Goal: Participate in discussion: Engage in conversation with other users on a specific topic

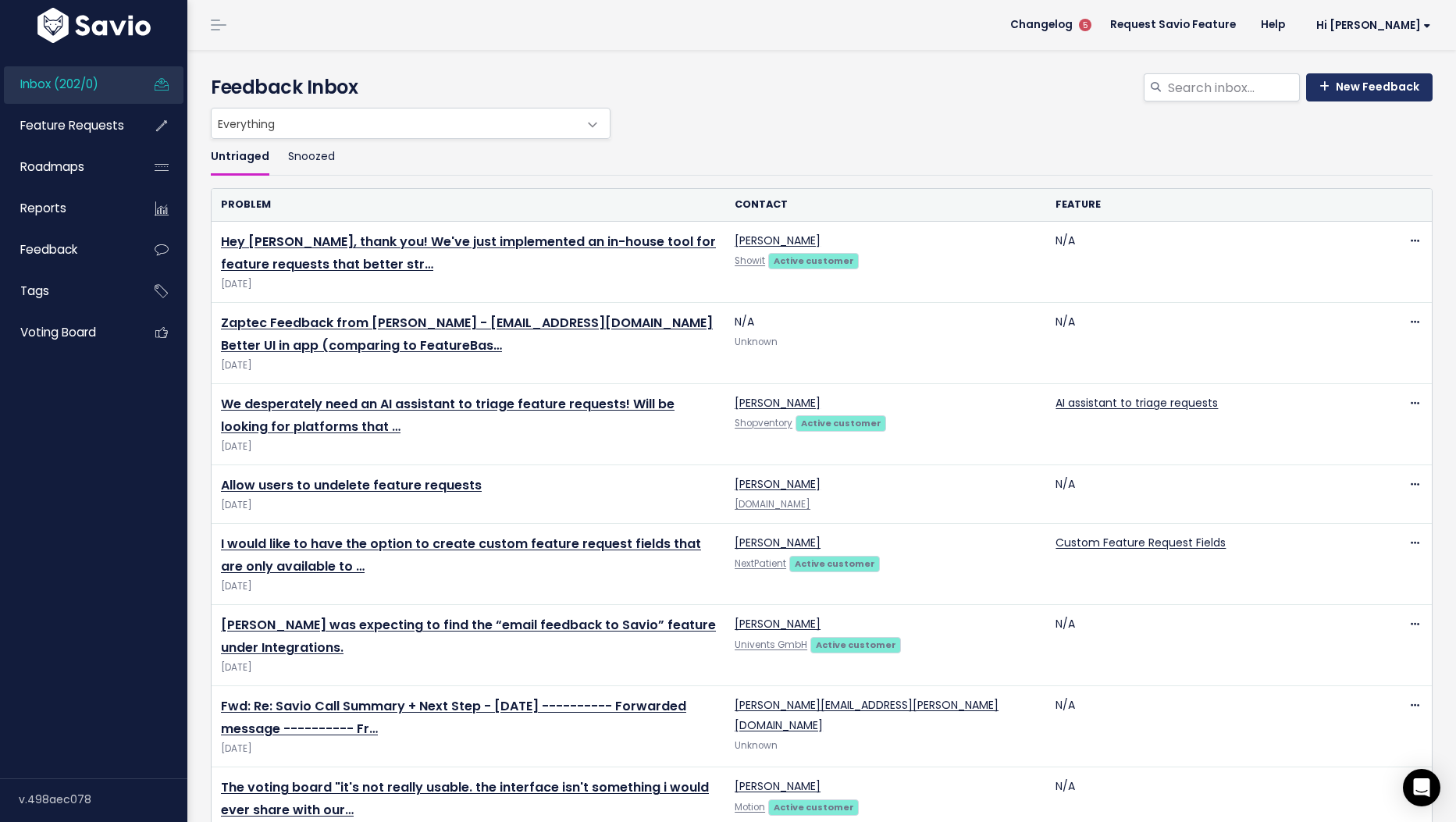
click at [1369, 101] on link "New Feedback" at bounding box center [1368, 87] width 126 height 28
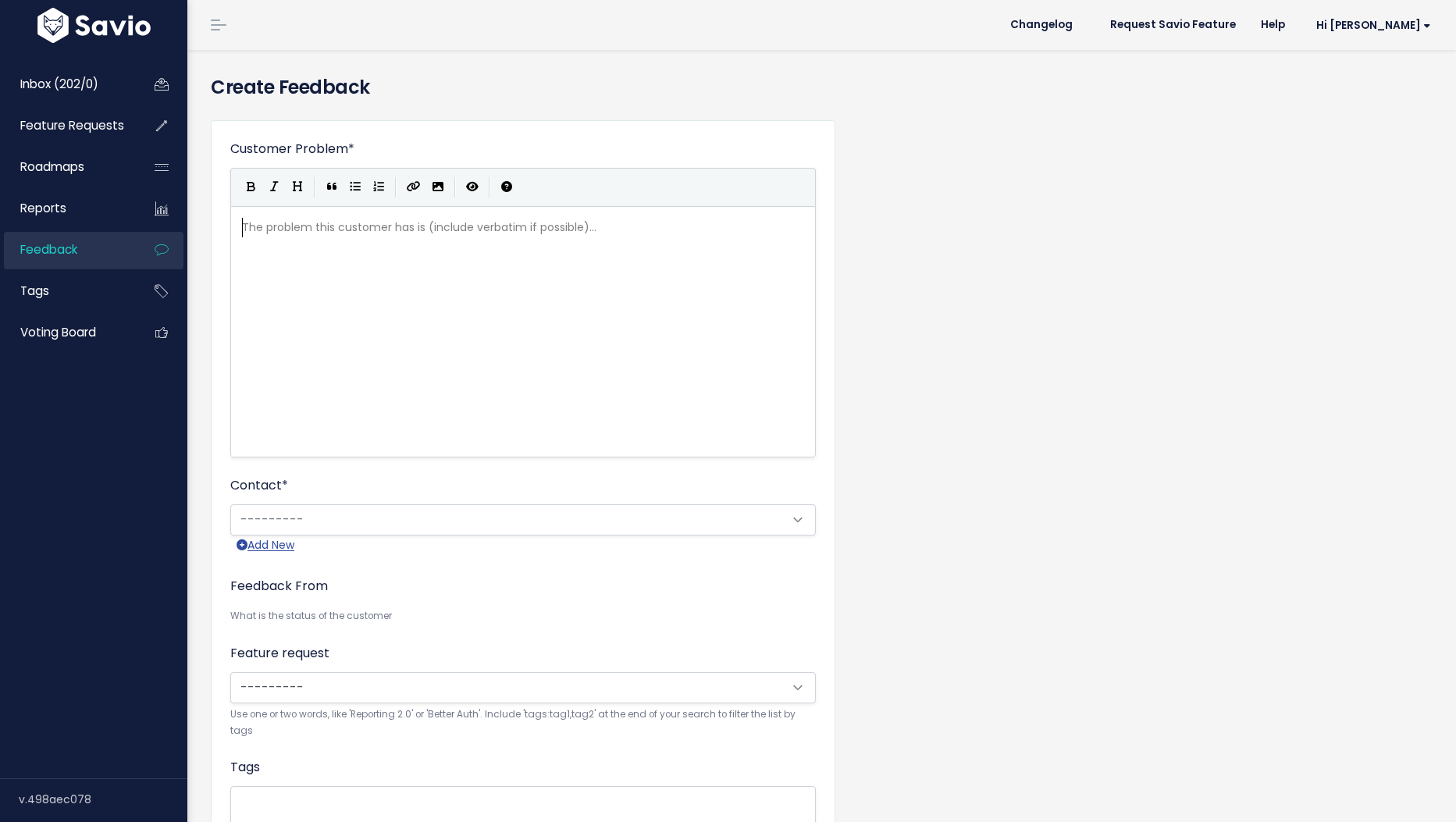
scroll to position [5, 0]
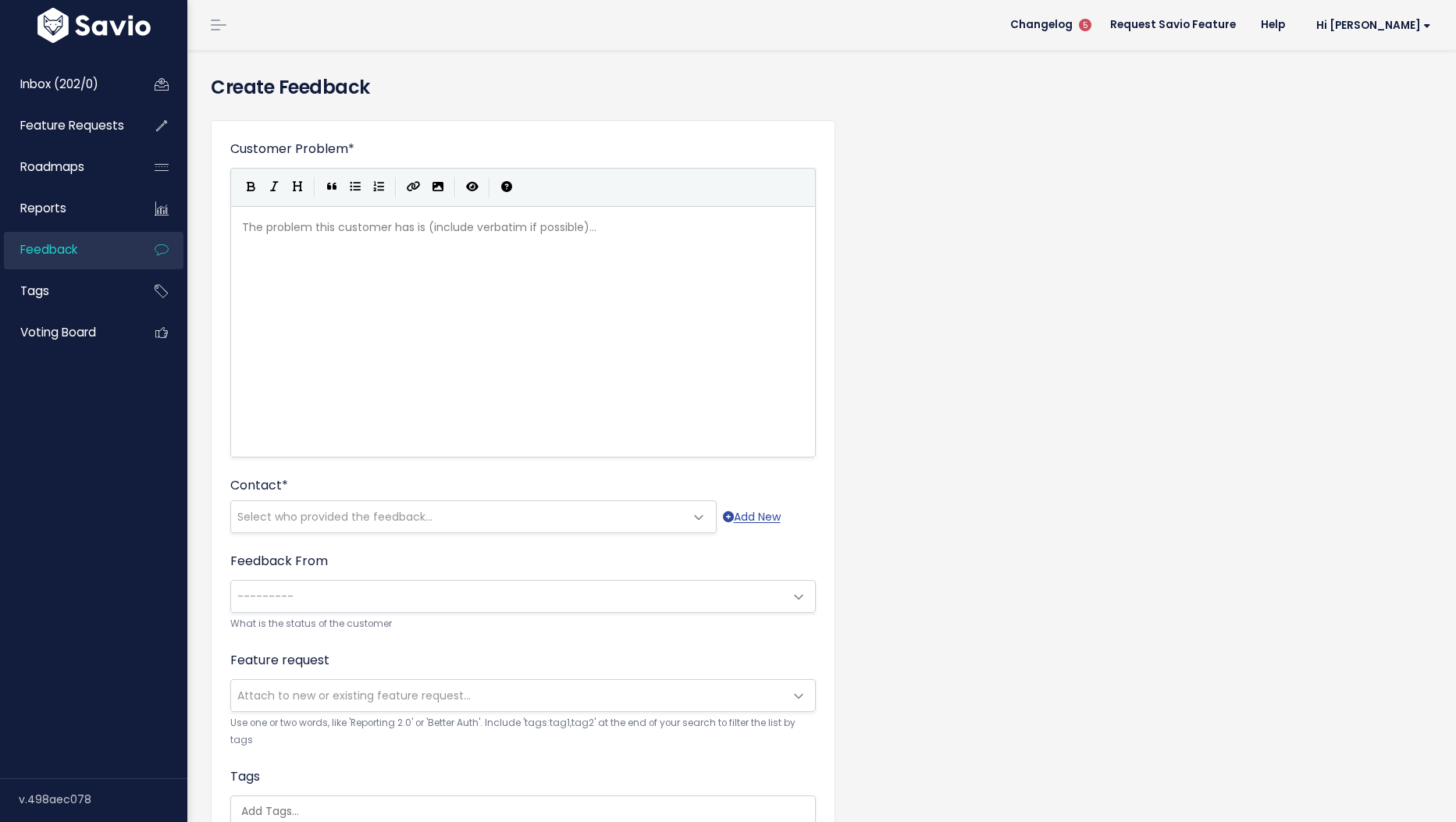
click at [1291, 487] on div "Customer Problem * | | | | The problem this customer has is (include verbatim i…" at bounding box center [822, 627] width 1245 height 1040
click at [427, 274] on div "The problem this customer has is (include verbatim if possible)... xxxxxxxxxx ​" at bounding box center [542, 351] width 607 height 273
click at [108, 120] on span "Feature Requests" at bounding box center [72, 125] width 104 height 16
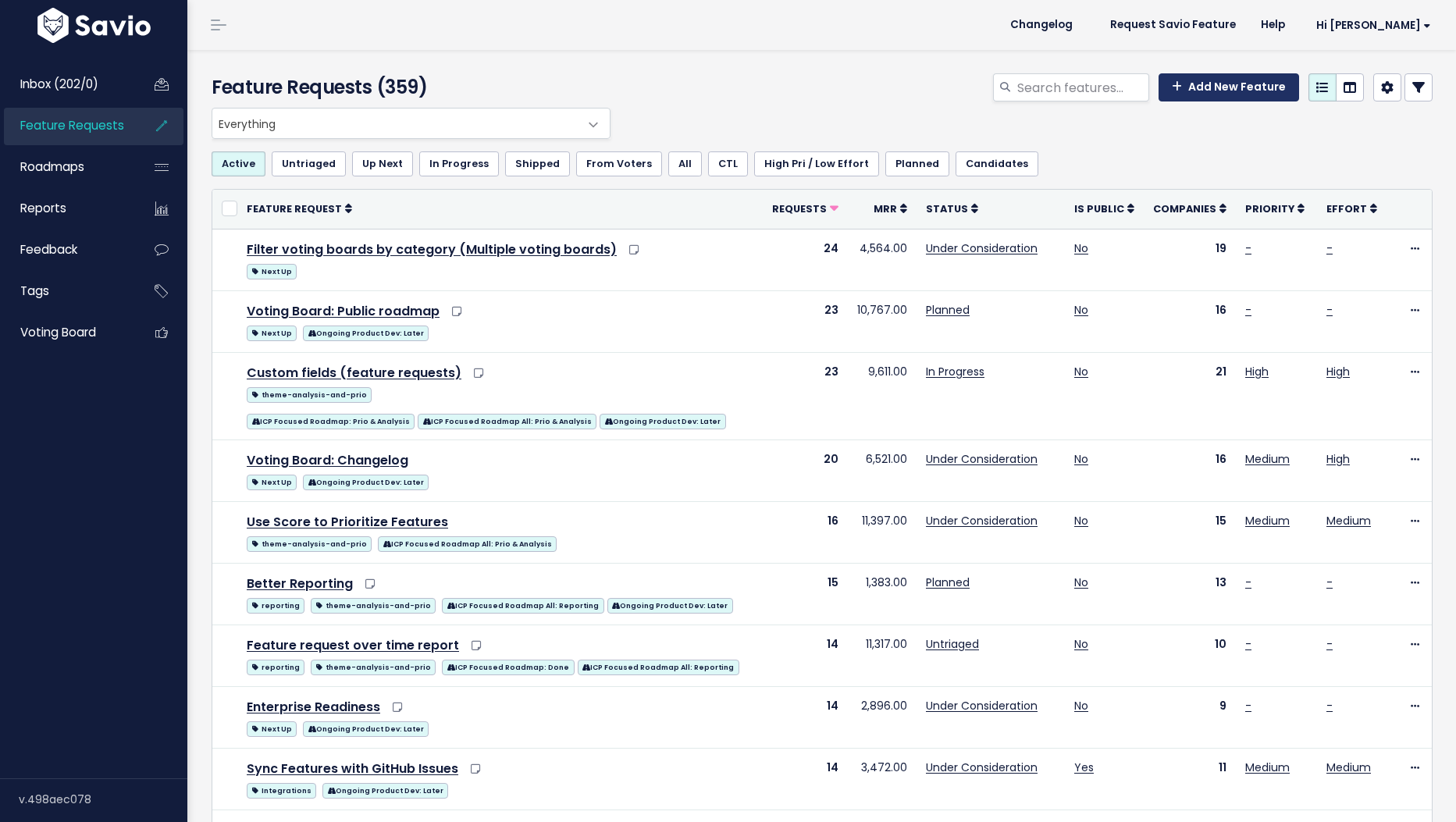
click at [1274, 86] on link "Add New Feature" at bounding box center [1228, 87] width 140 height 28
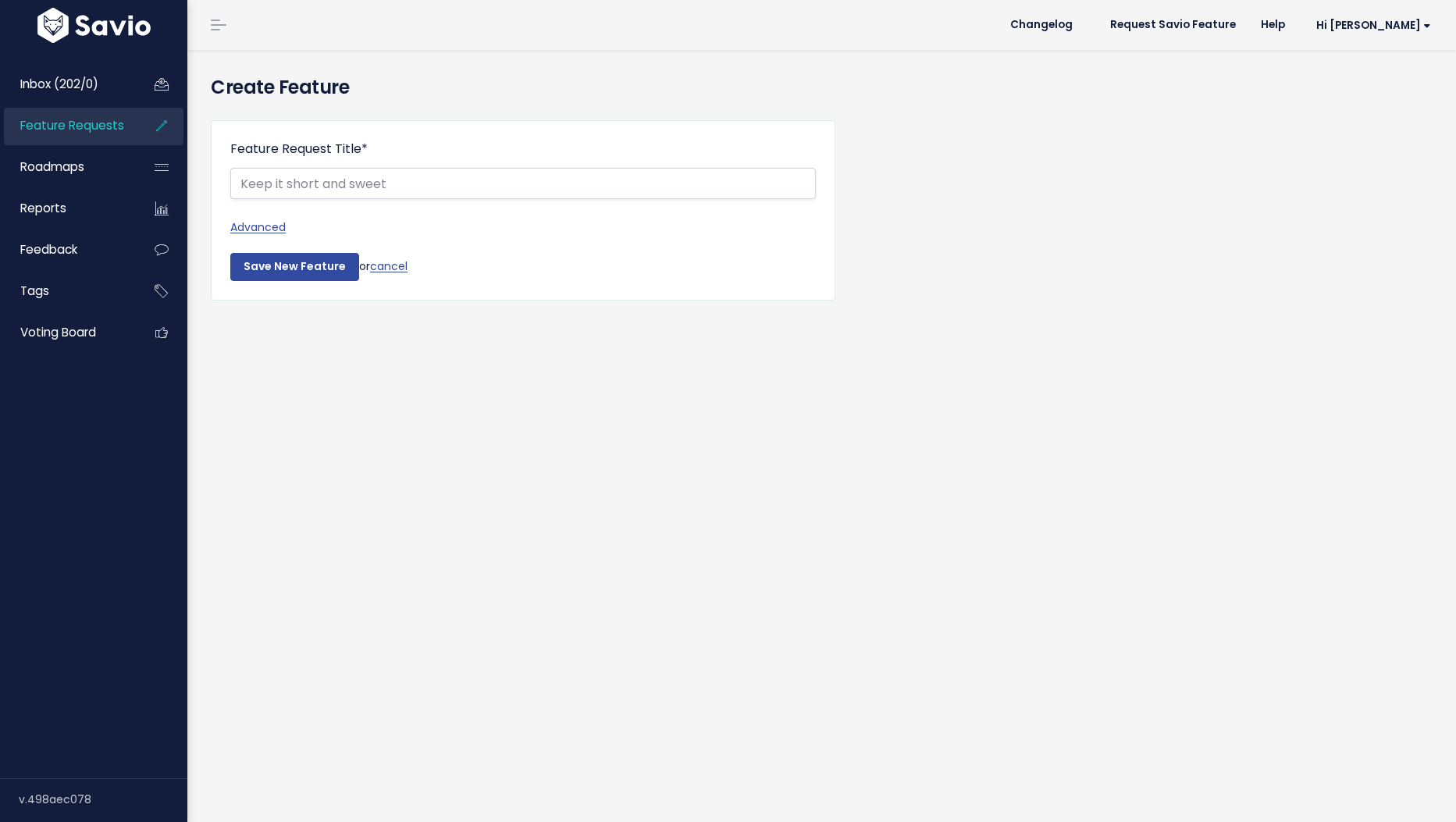
select select
click at [257, 234] on link "Advanced" at bounding box center [522, 228] width 586 height 20
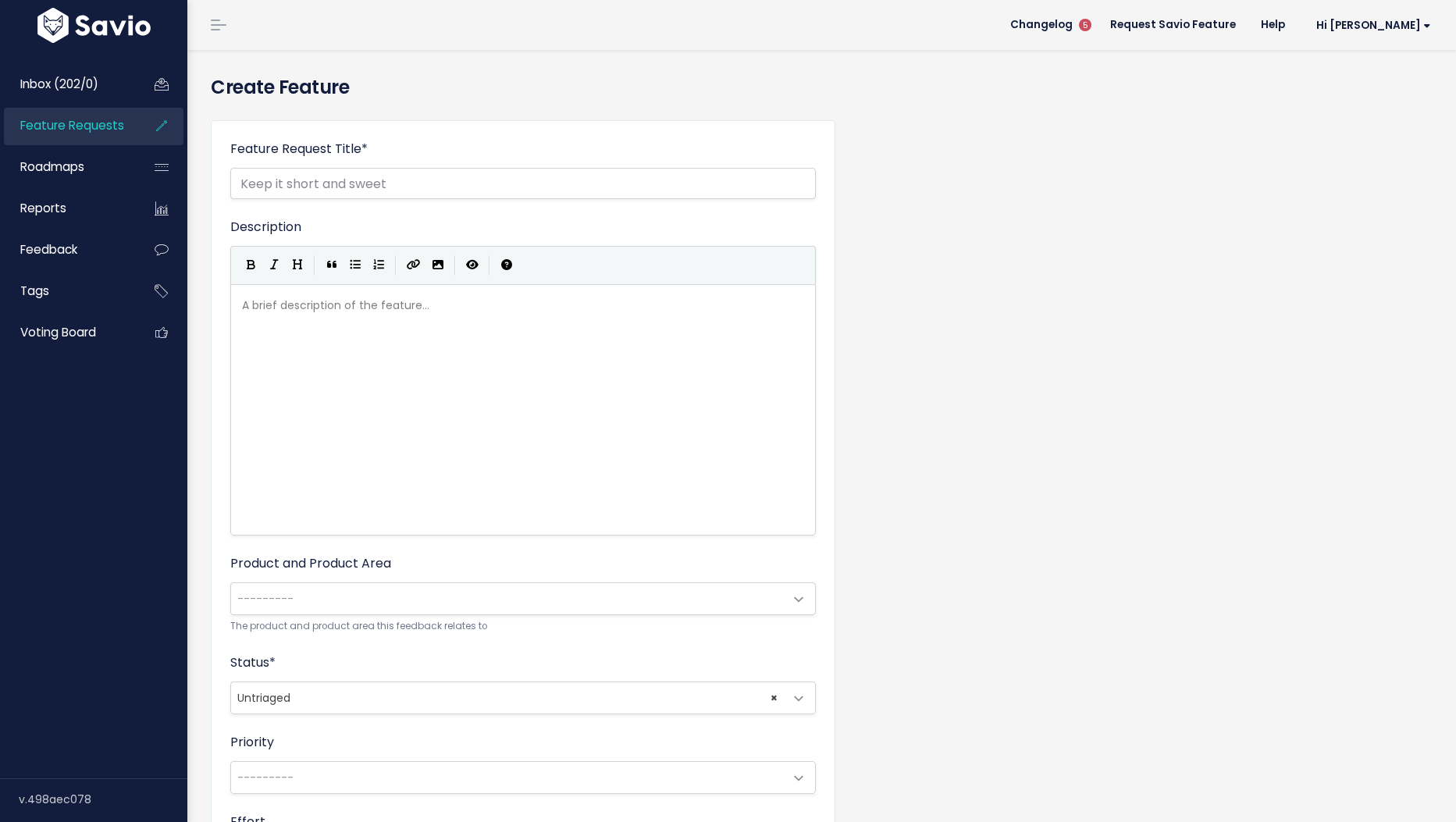
click at [916, 394] on div "Feature Request Title * Advanced Description | | | | A brief description of the…" at bounding box center [822, 660] width 1245 height 1106
click at [943, 359] on div "Feature Request Title * Advanced Description | | | | A brief description of the…" at bounding box center [822, 660] width 1245 height 1106
click at [109, 139] on link "Feature Requests" at bounding box center [66, 125] width 126 height 36
type textarea "​"
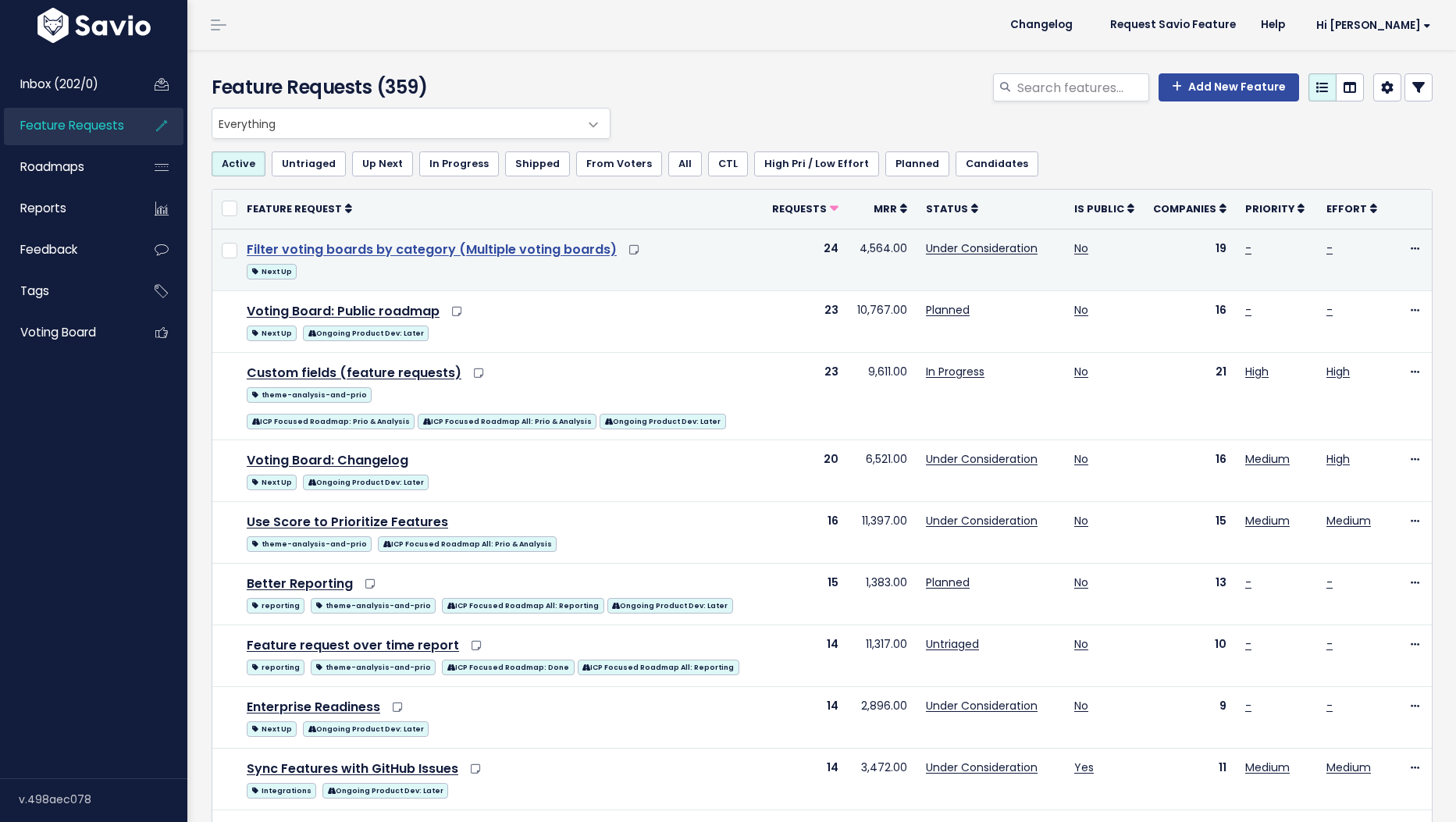
click at [375, 254] on link "Filter voting boards by category (Multiple voting boards)" at bounding box center [432, 250] width 370 height 18
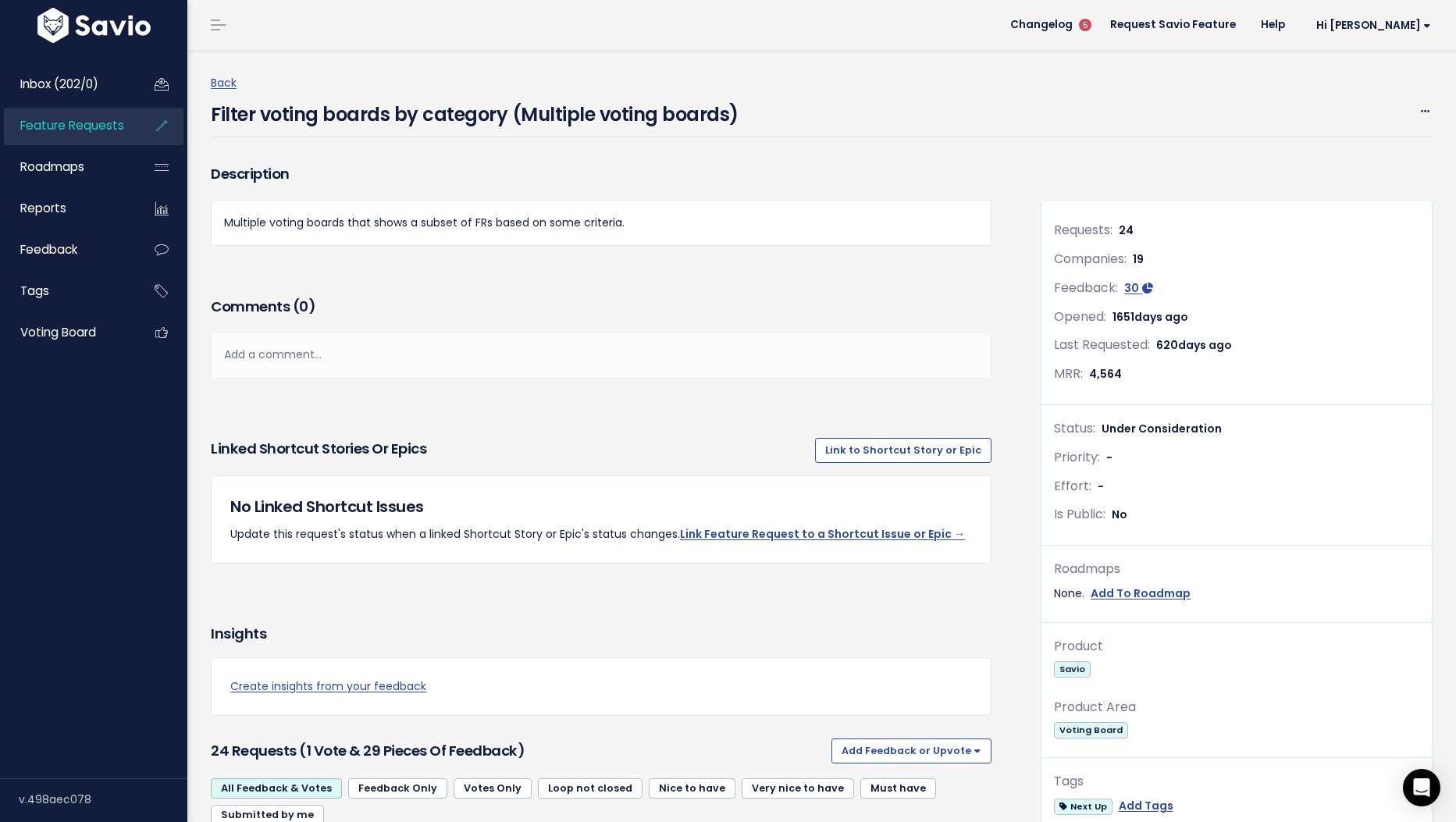
click at [467, 439] on div "Linked Shortcut Stories or Epics Link to Shortcut Story or Epic" at bounding box center [601, 451] width 781 height 25
click at [476, 360] on div "Add a comment..." at bounding box center [601, 354] width 781 height 46
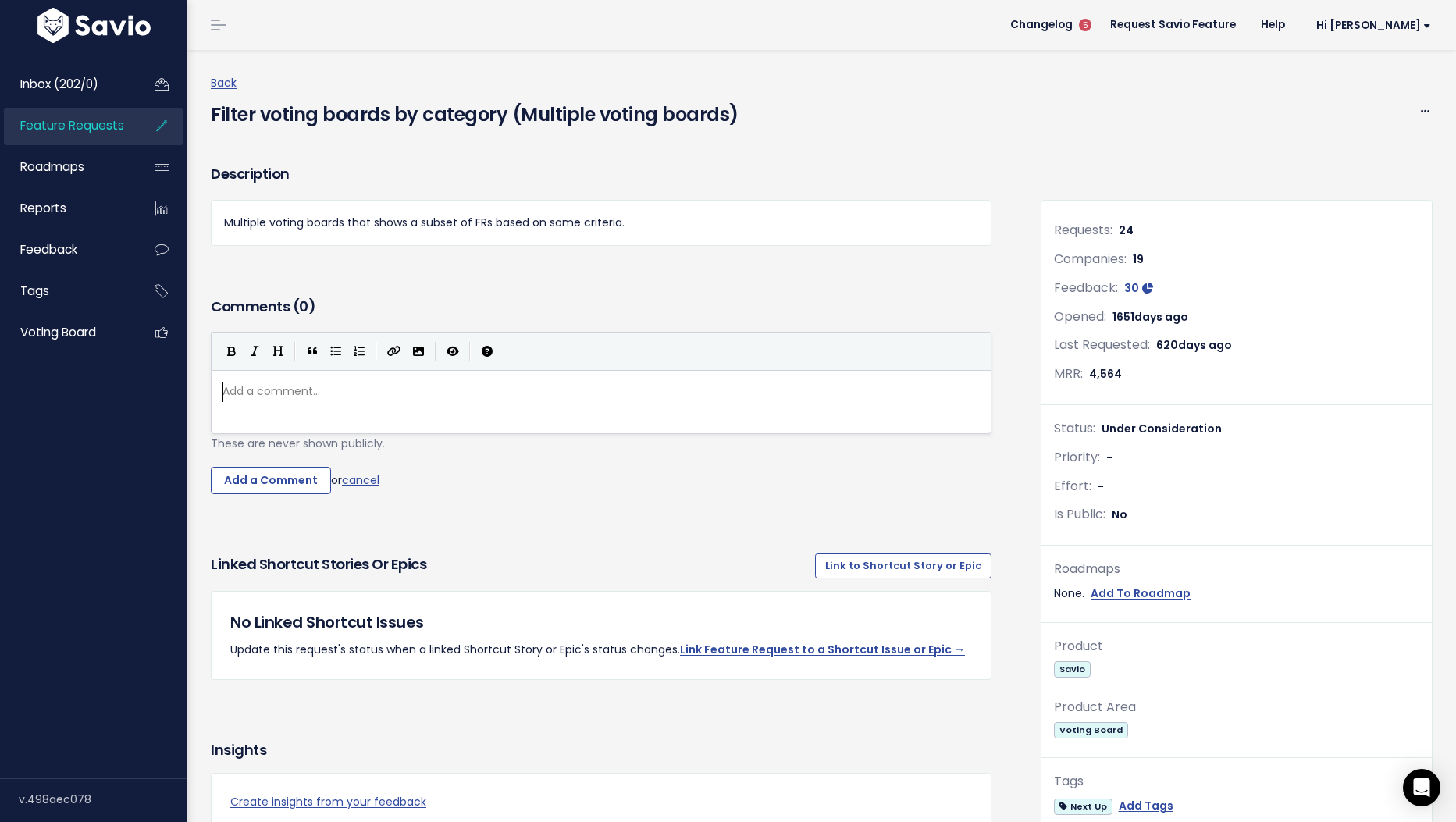
scroll to position [5, 0]
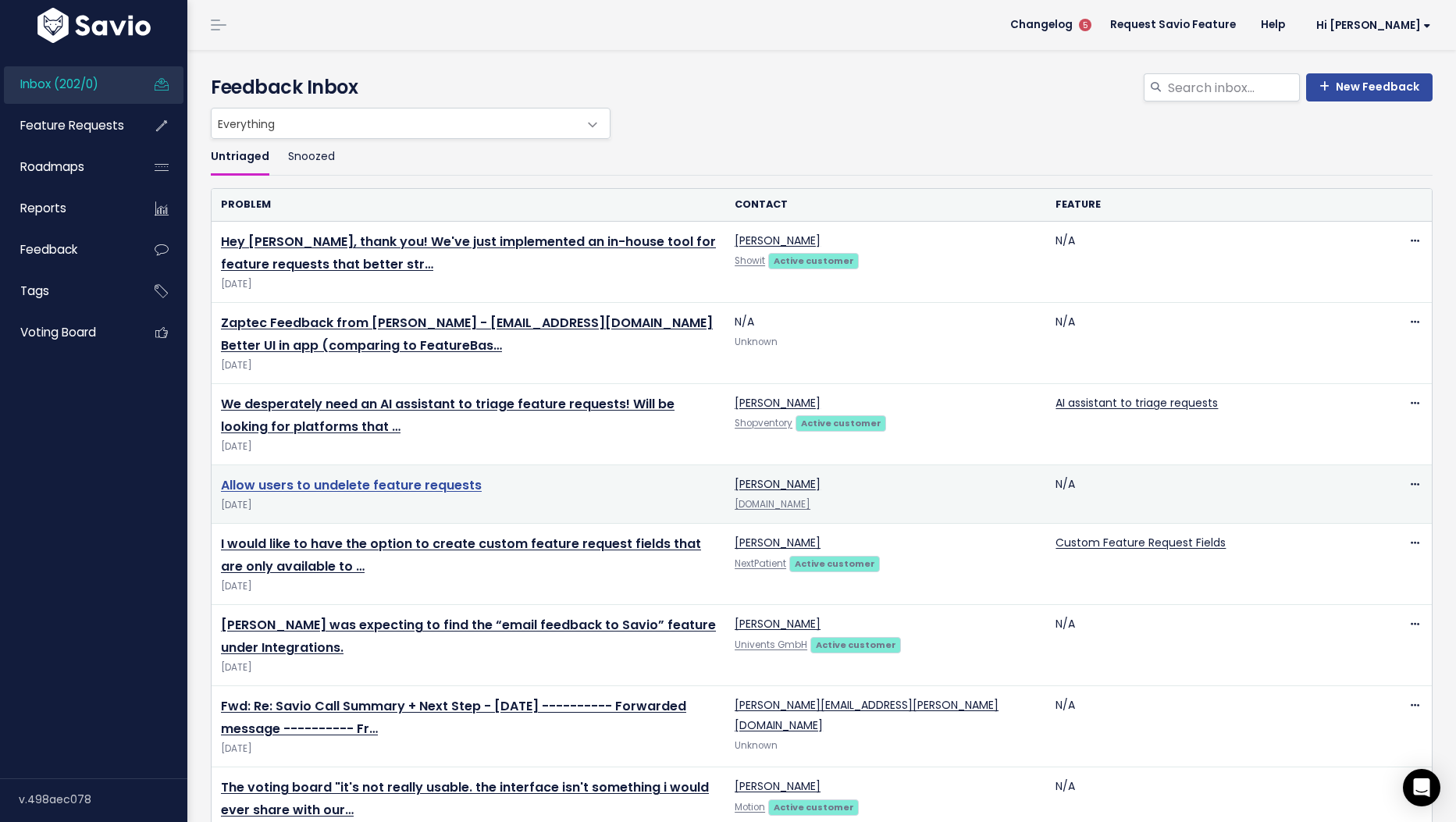
click at [270, 485] on link "Allow users to undelete feature requests" at bounding box center [351, 485] width 261 height 18
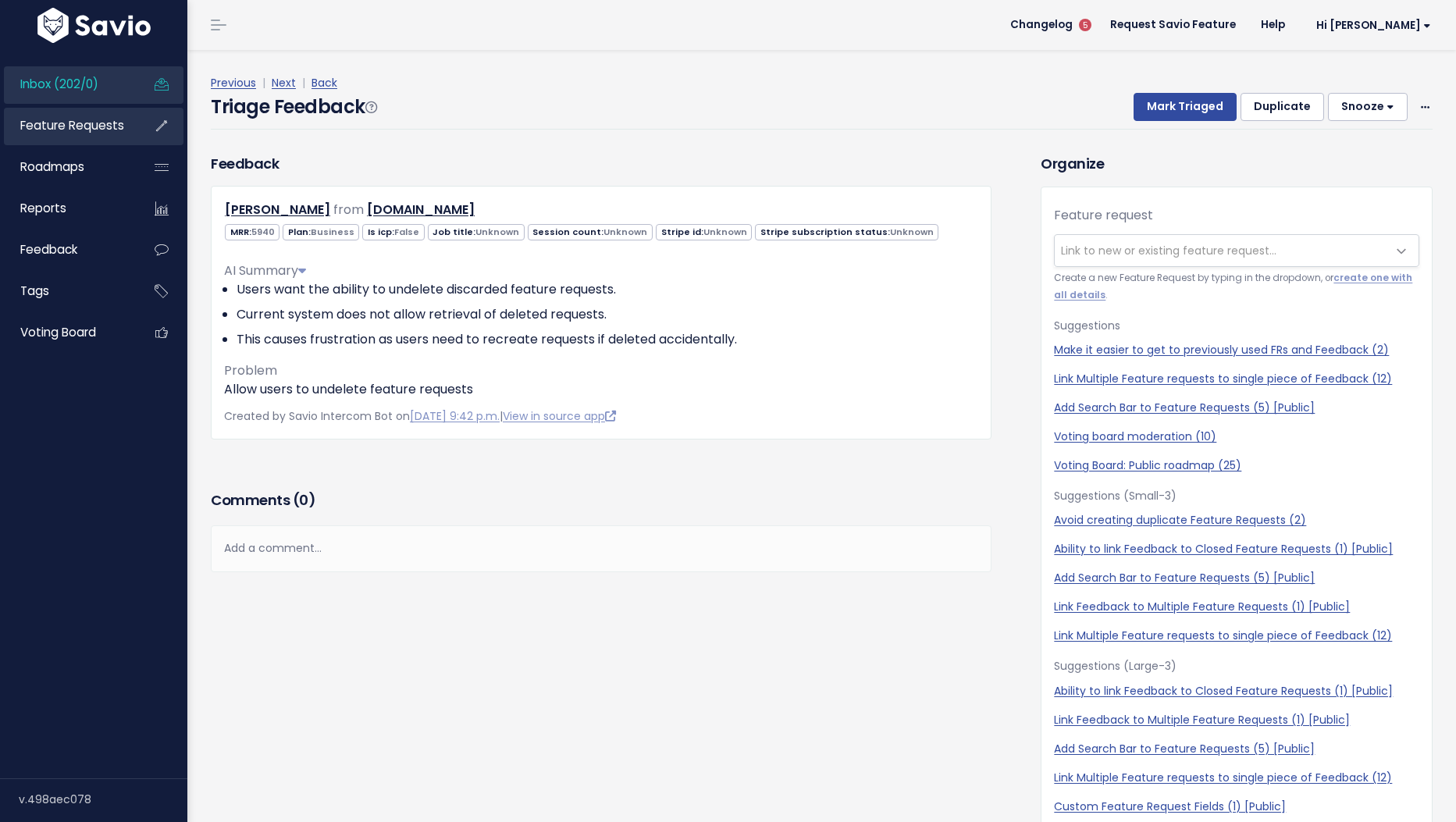
click at [36, 121] on span "Feature Requests" at bounding box center [72, 125] width 104 height 16
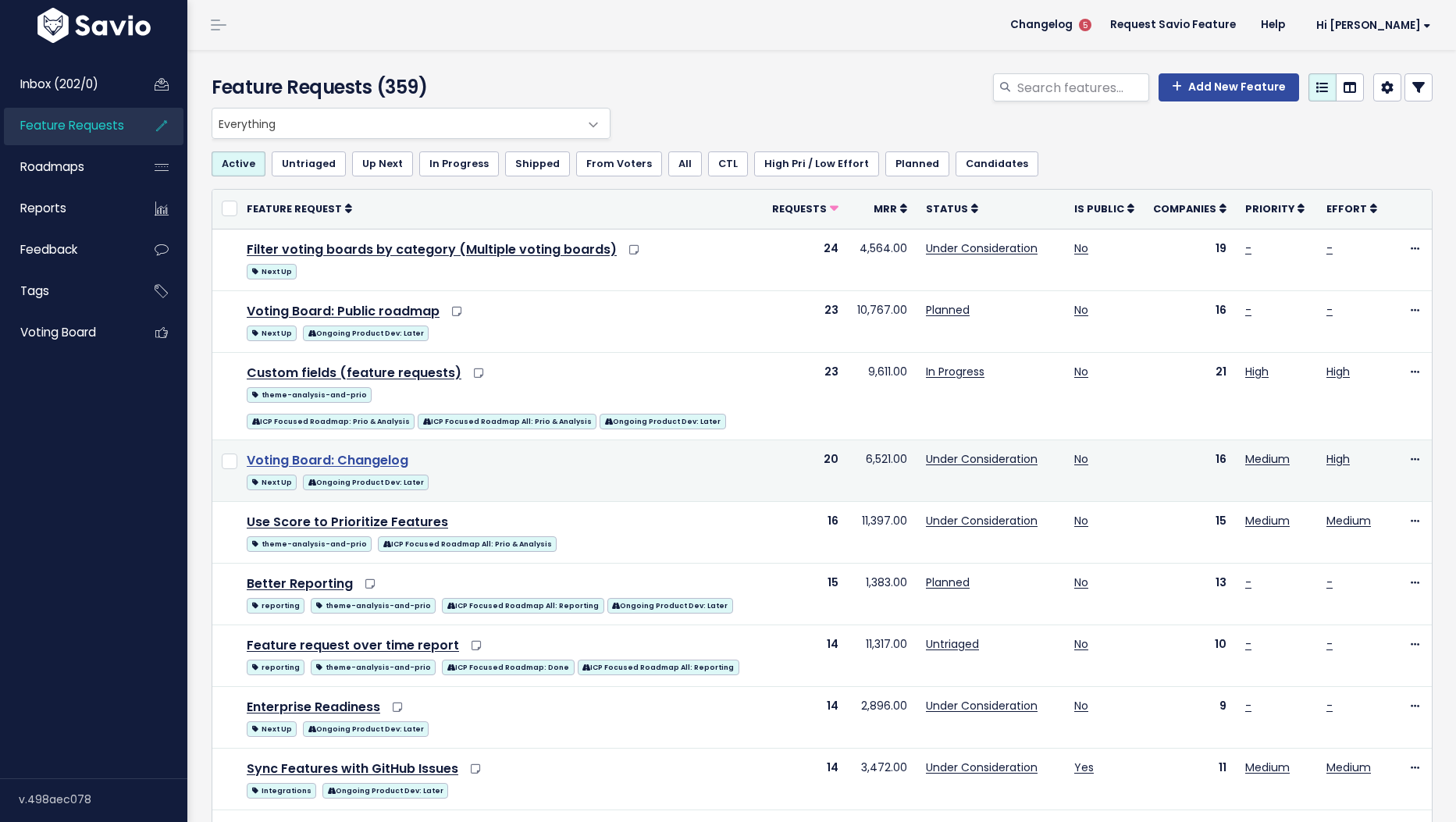
click at [393, 463] on link "Voting Board: Changelog" at bounding box center [327, 460] width 162 height 18
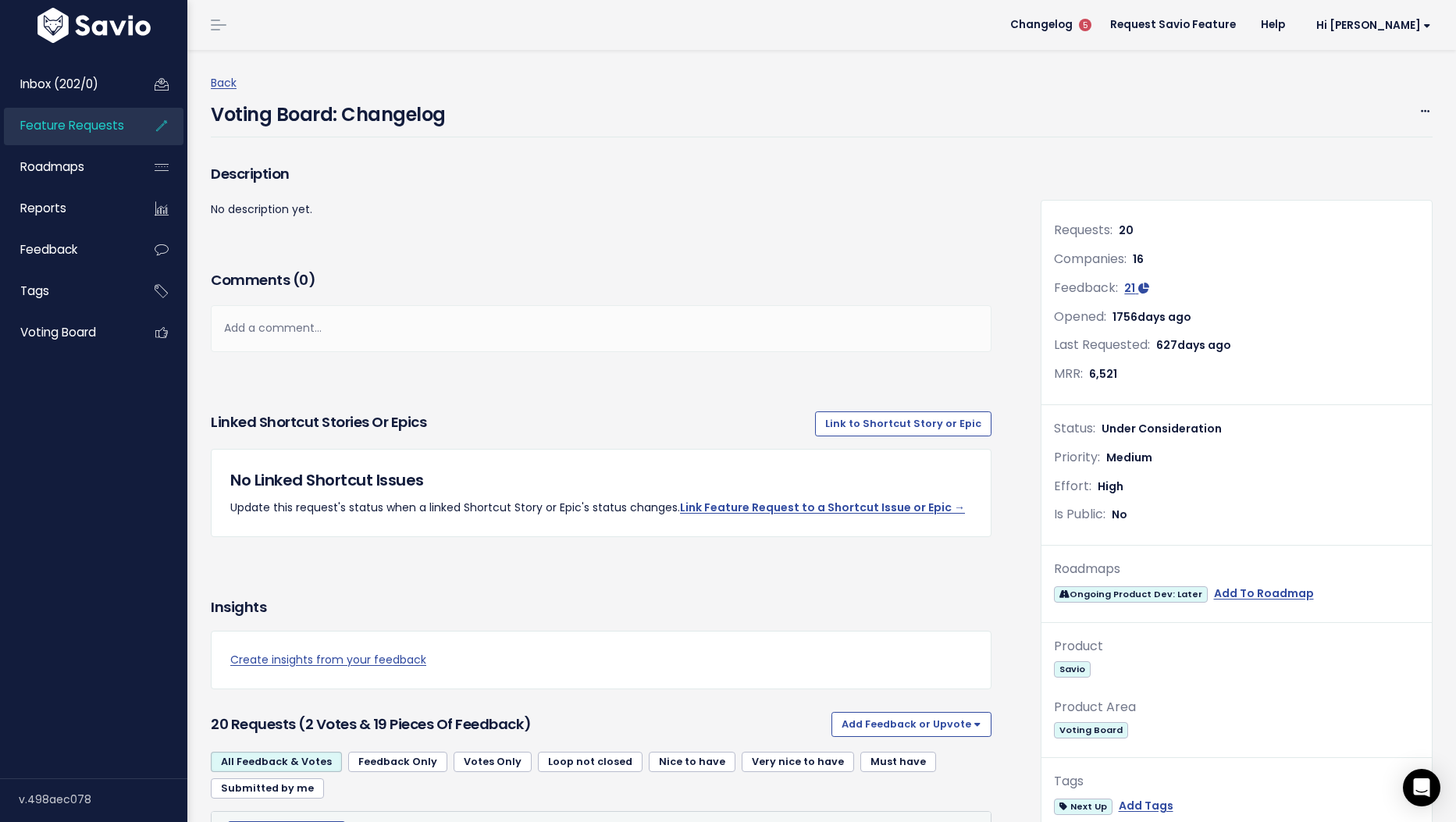
click at [659, 310] on div "Add a comment..." at bounding box center [601, 327] width 781 height 46
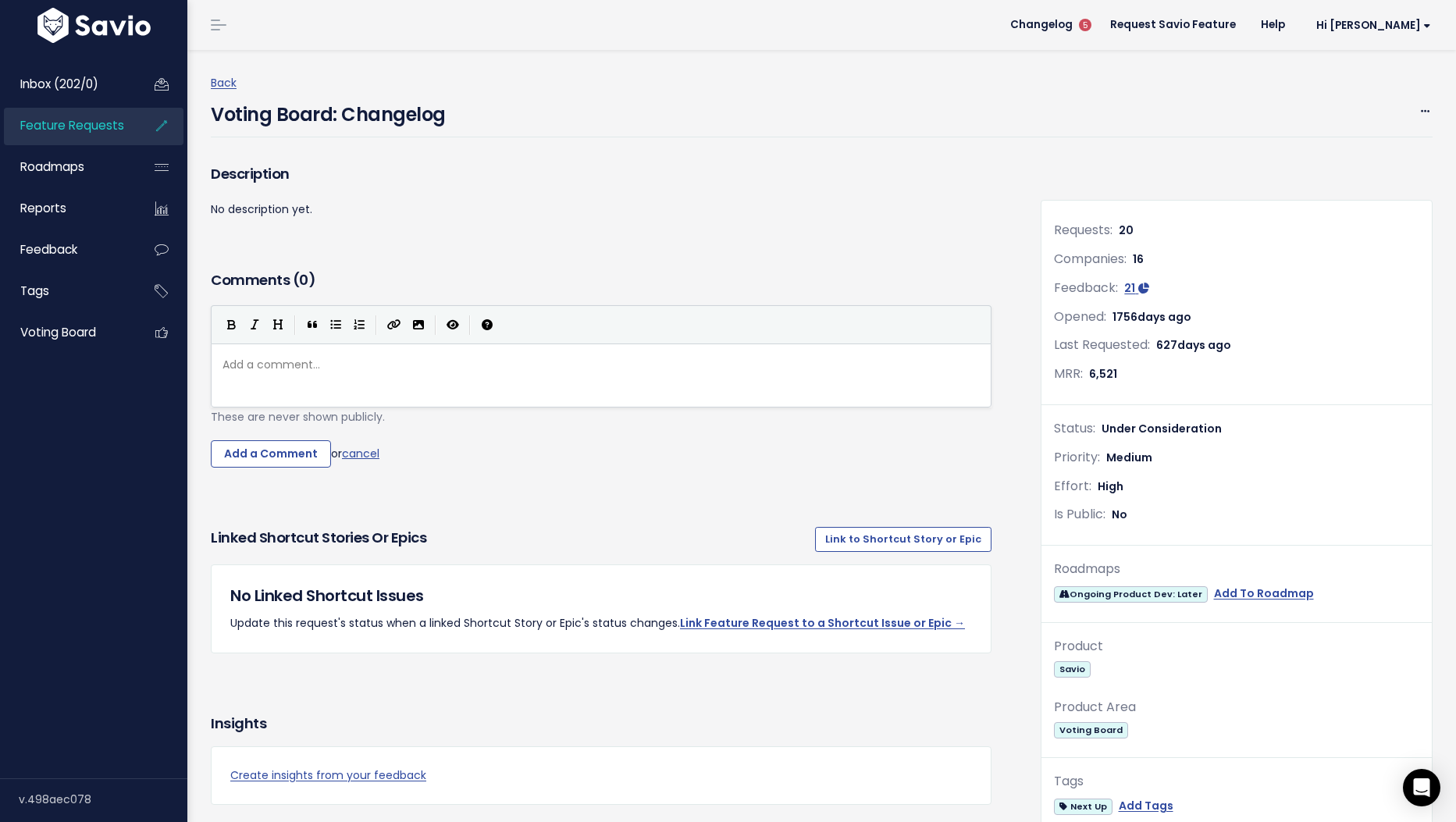
click at [636, 243] on div "Description No description yet." at bounding box center [601, 214] width 804 height 106
click at [470, 182] on h3 "Description" at bounding box center [601, 174] width 781 height 21
type textarea "​"
click at [910, 56] on div "Back Voting Board: Changelog Edit Merge Add to Roadmap Delete" at bounding box center [827, 106] width 1233 height 111
click at [1206, 72] on div "Back Voting Board: Changelog Edit Merge Add to Roadmap Delete" at bounding box center [827, 106] width 1233 height 111
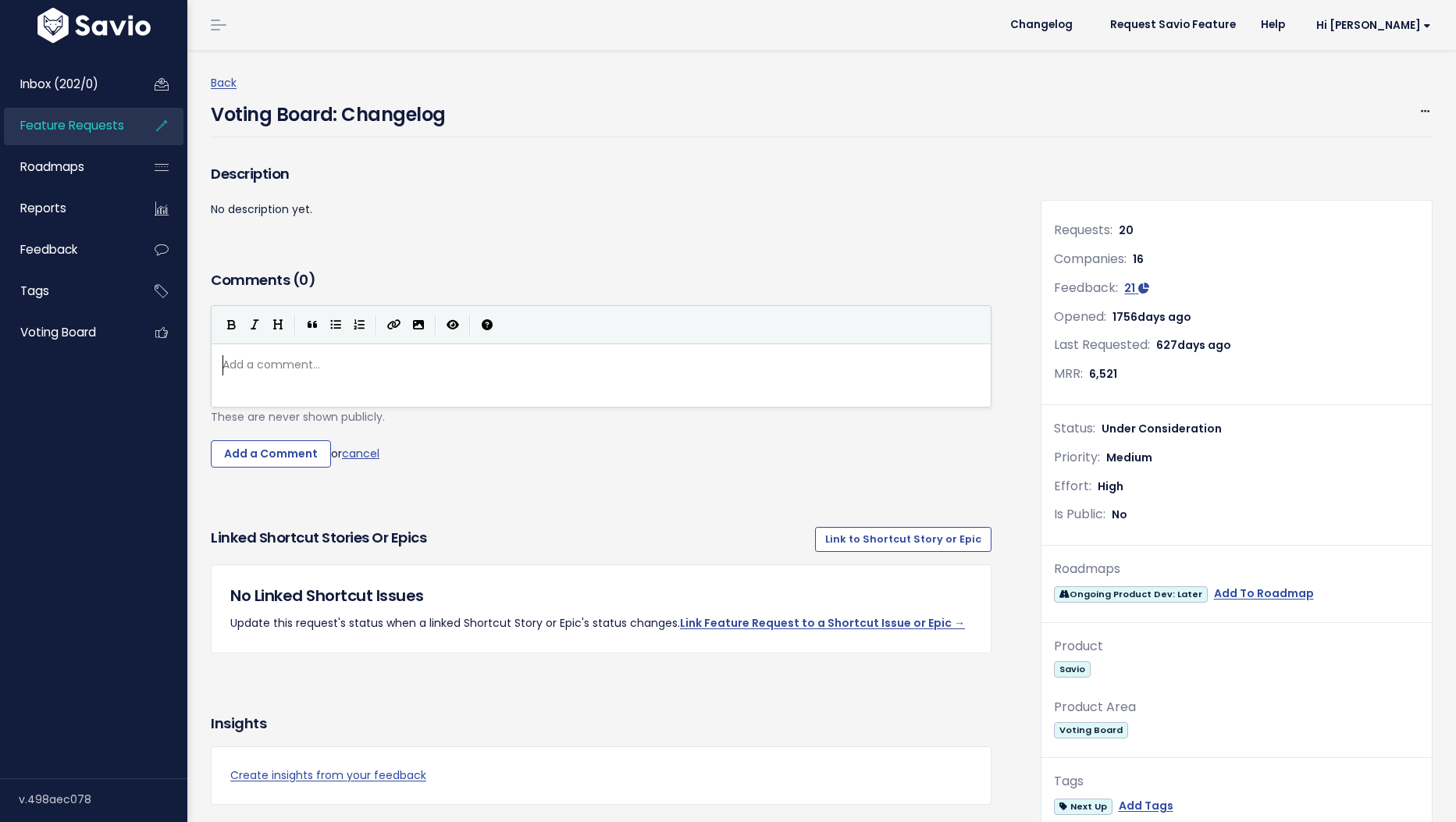
scroll to position [5, 0]
click at [475, 248] on div "Description No description yet." at bounding box center [601, 214] width 804 height 106
click at [917, 276] on h3 "Comments ( 0 )" at bounding box center [601, 280] width 781 height 21
drag, startPoint x: 917, startPoint y: 276, endPoint x: 756, endPoint y: 222, distance: 169.8
click at [109, 126] on span "Feature Requests" at bounding box center [72, 125] width 104 height 16
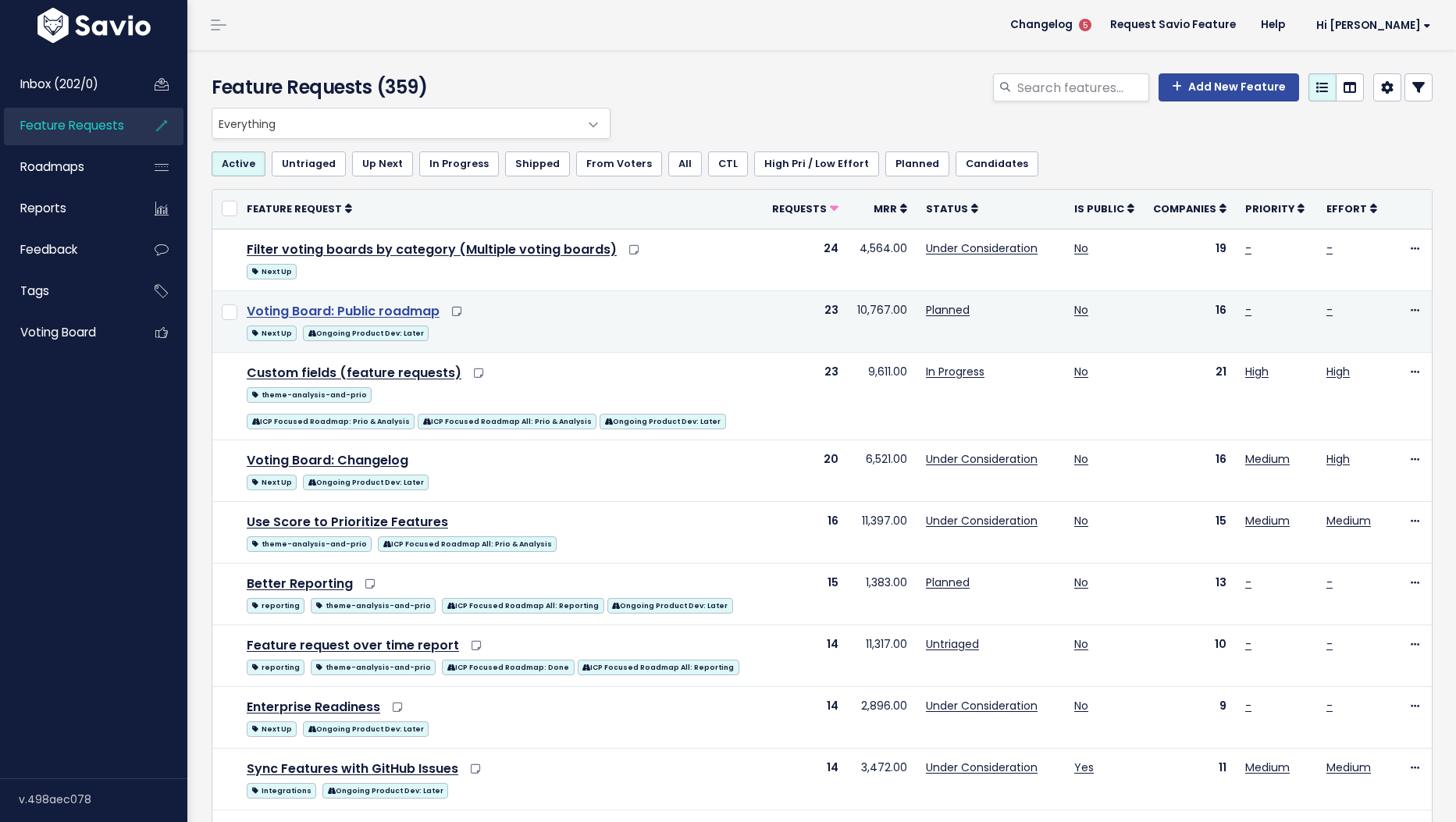
click at [386, 316] on link "Voting Board: Public roadmap" at bounding box center [343, 311] width 193 height 18
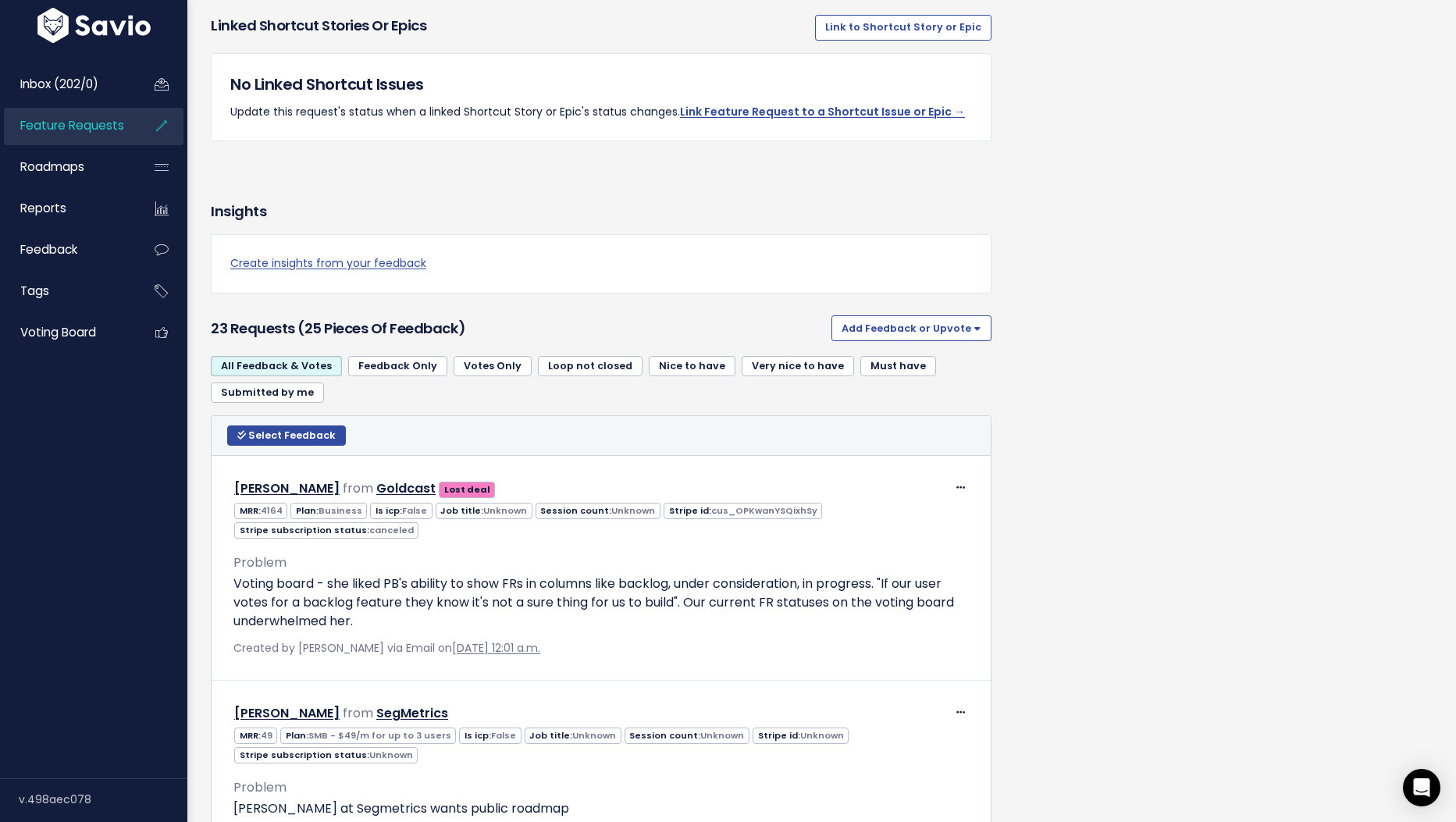
scroll to position [754, 0]
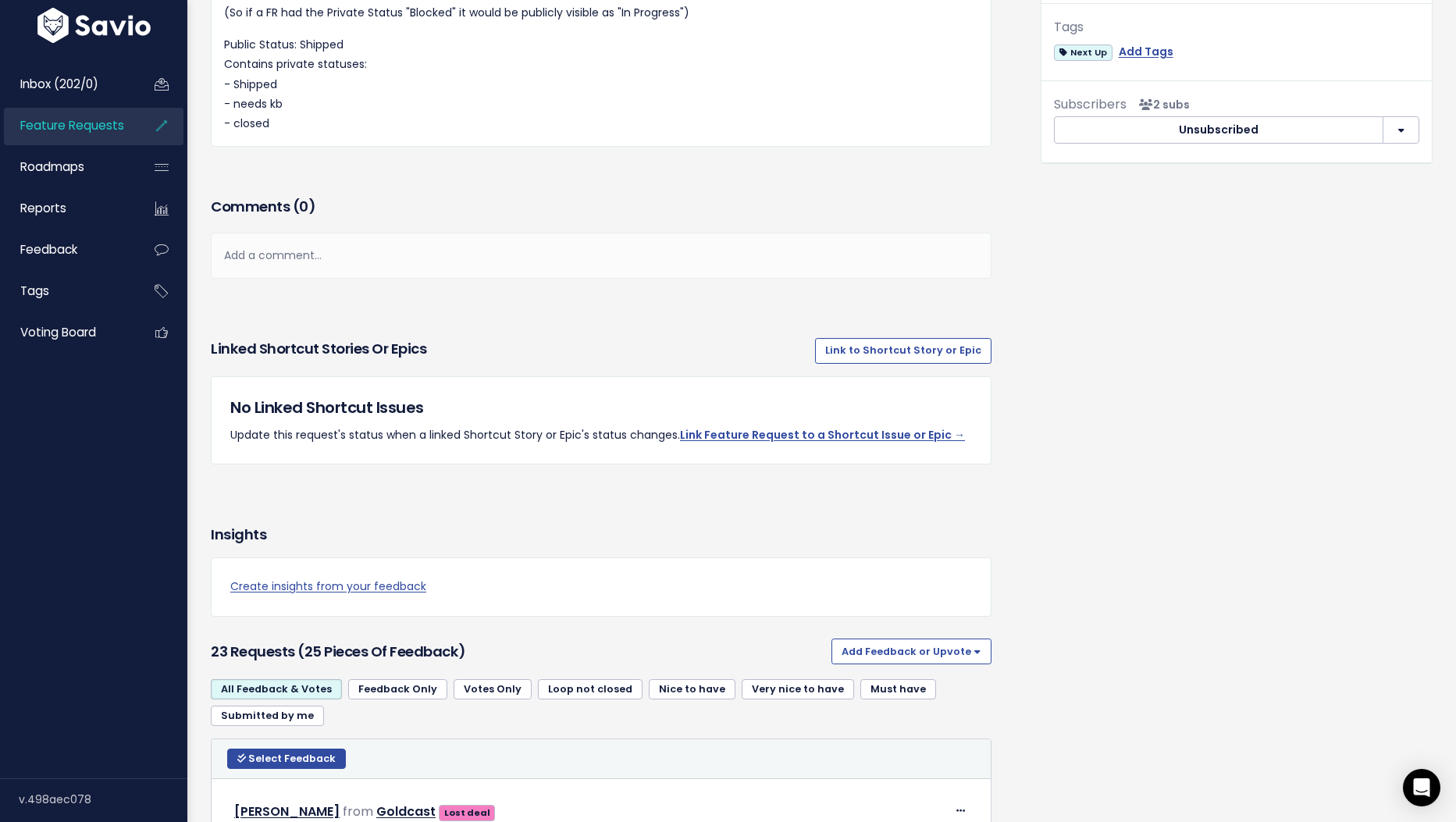
drag, startPoint x: 1157, startPoint y: 279, endPoint x: 1053, endPoint y: 419, distance: 174.4
